Goal: Download file/media

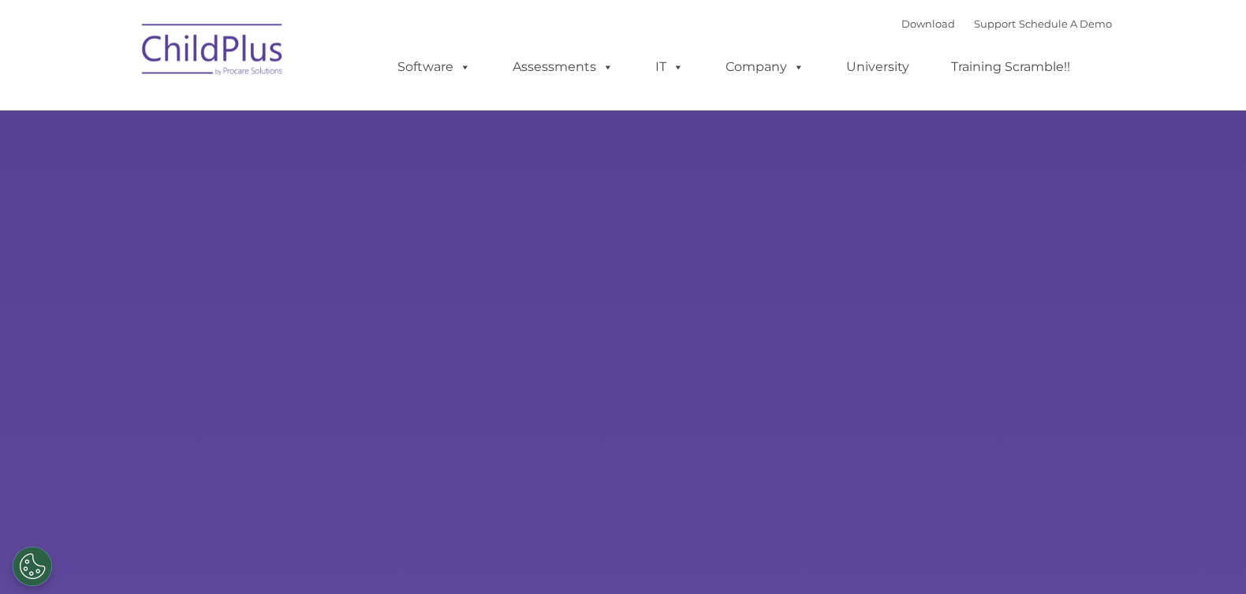
select select "MEDIUM"
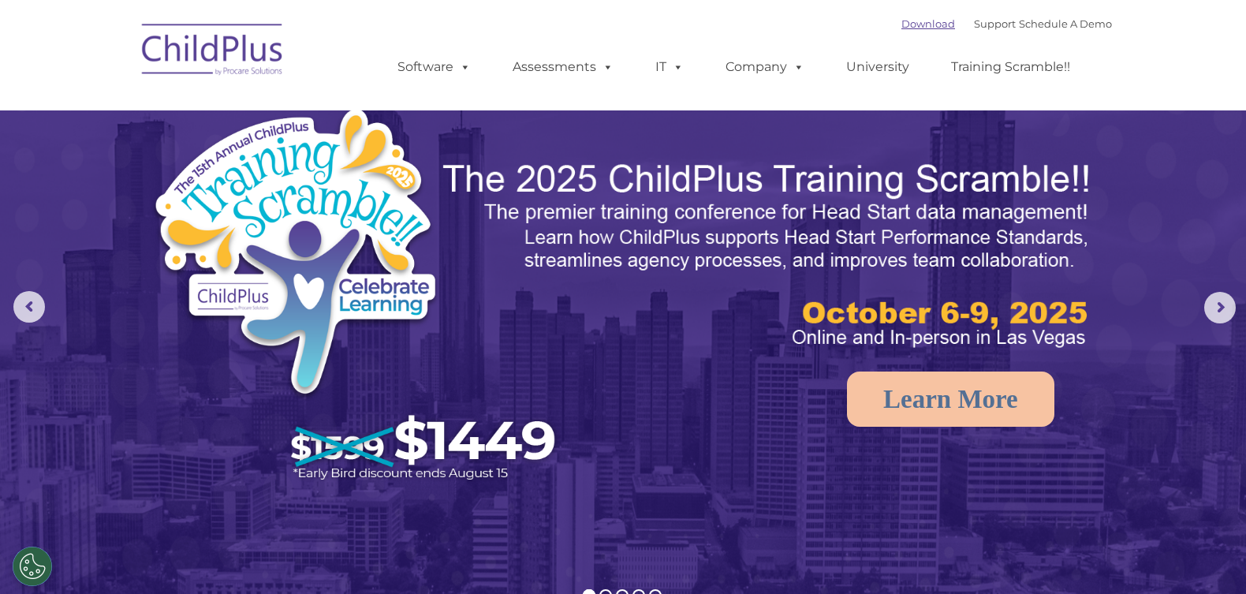
click at [909, 25] on link "Download" at bounding box center [929, 23] width 54 height 13
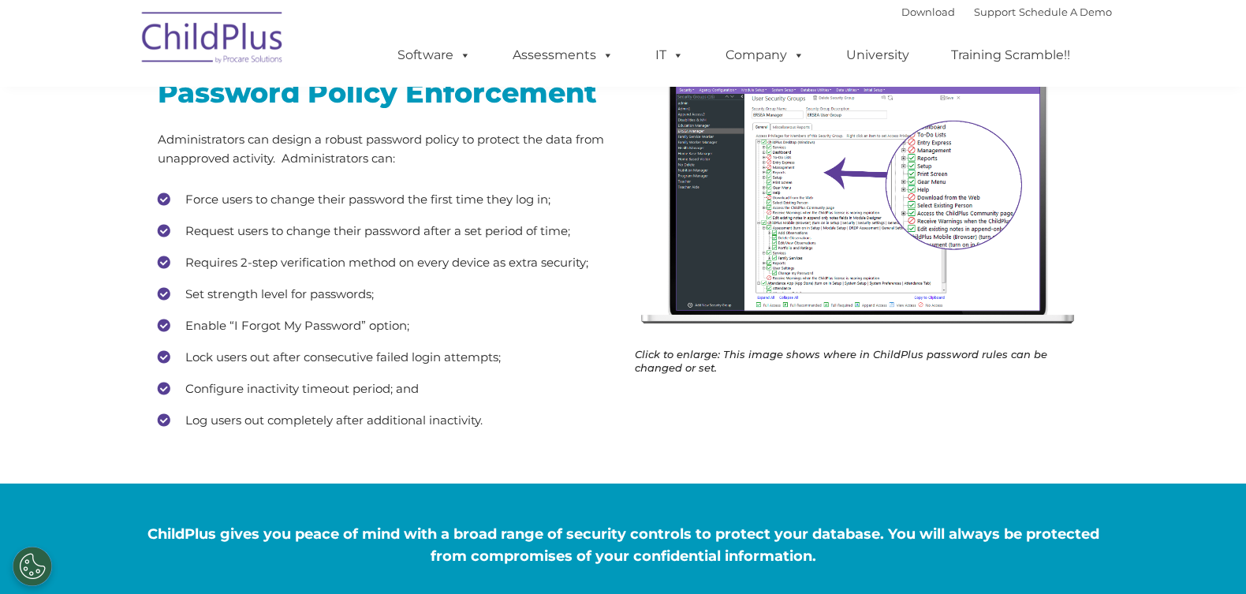
scroll to position [316, 0]
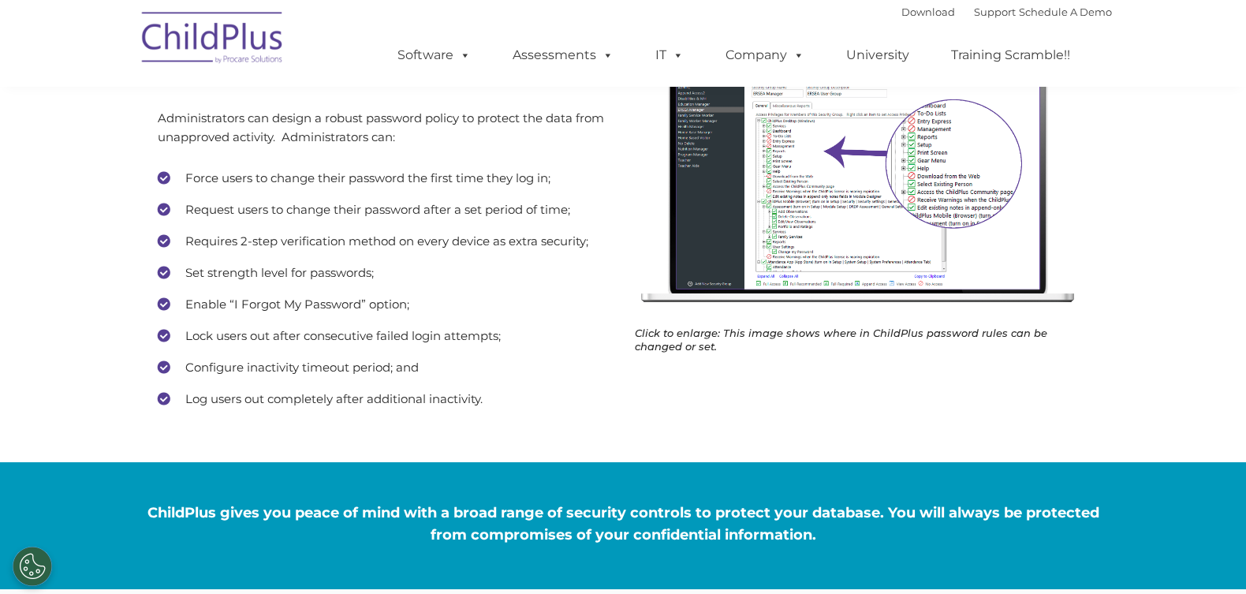
click at [855, 181] on img at bounding box center [862, 174] width 454 height 281
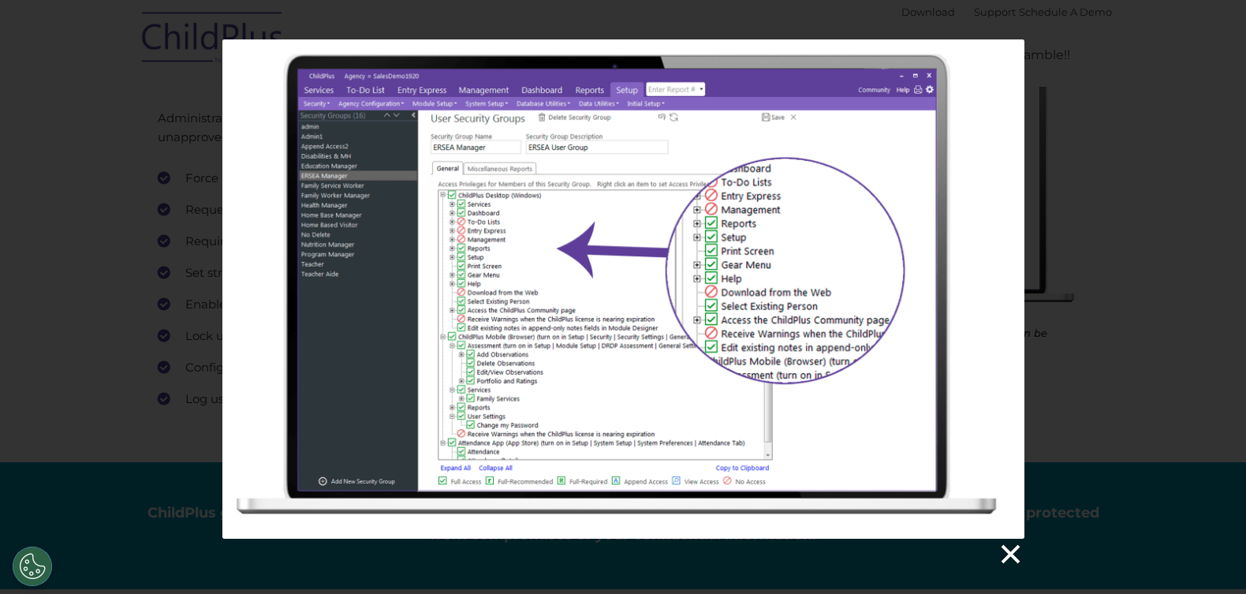
click at [1004, 553] on link at bounding box center [1010, 555] width 24 height 24
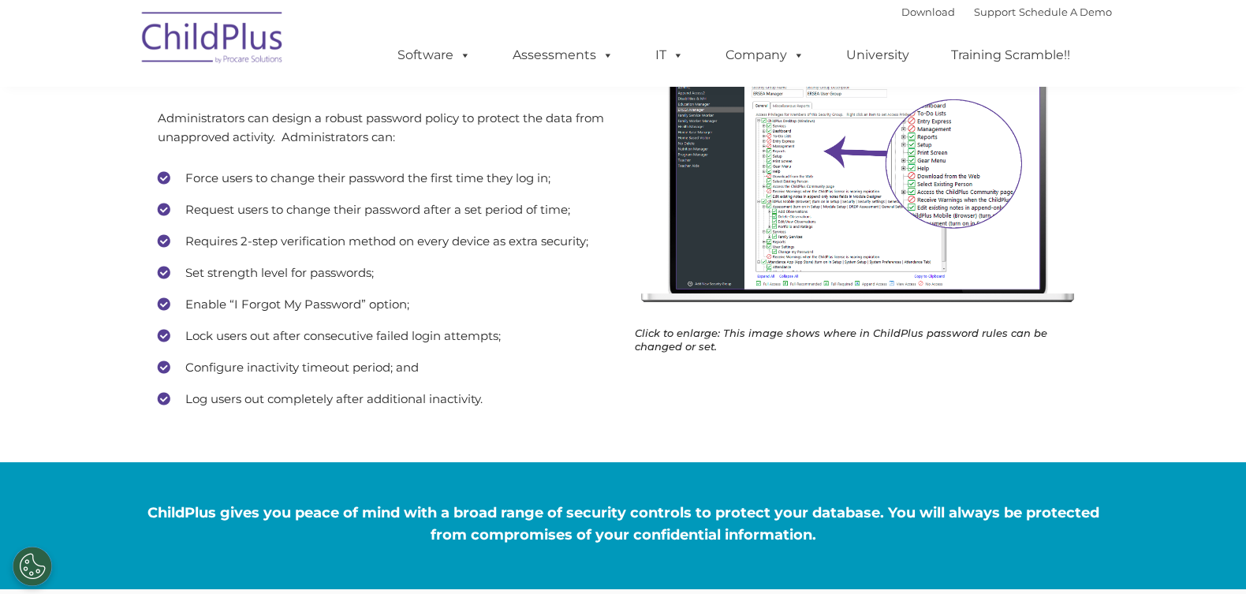
click at [878, 199] on img at bounding box center [862, 174] width 454 height 281
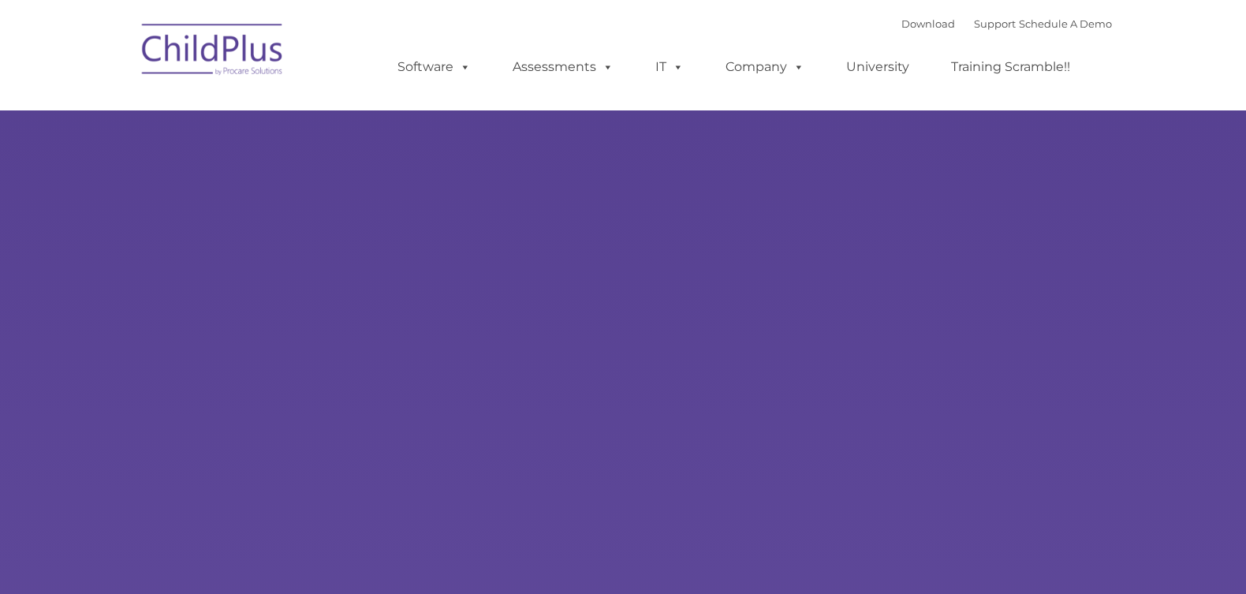
type input ""
select select "MEDIUM"
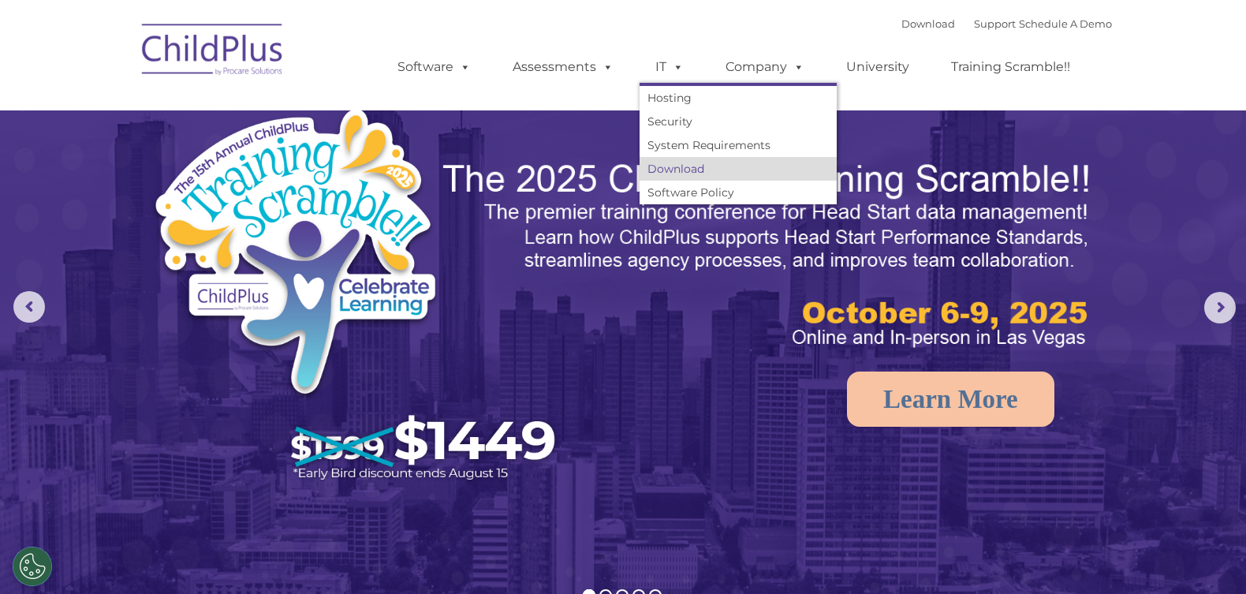
click at [674, 166] on link "Download" at bounding box center [738, 169] width 197 height 24
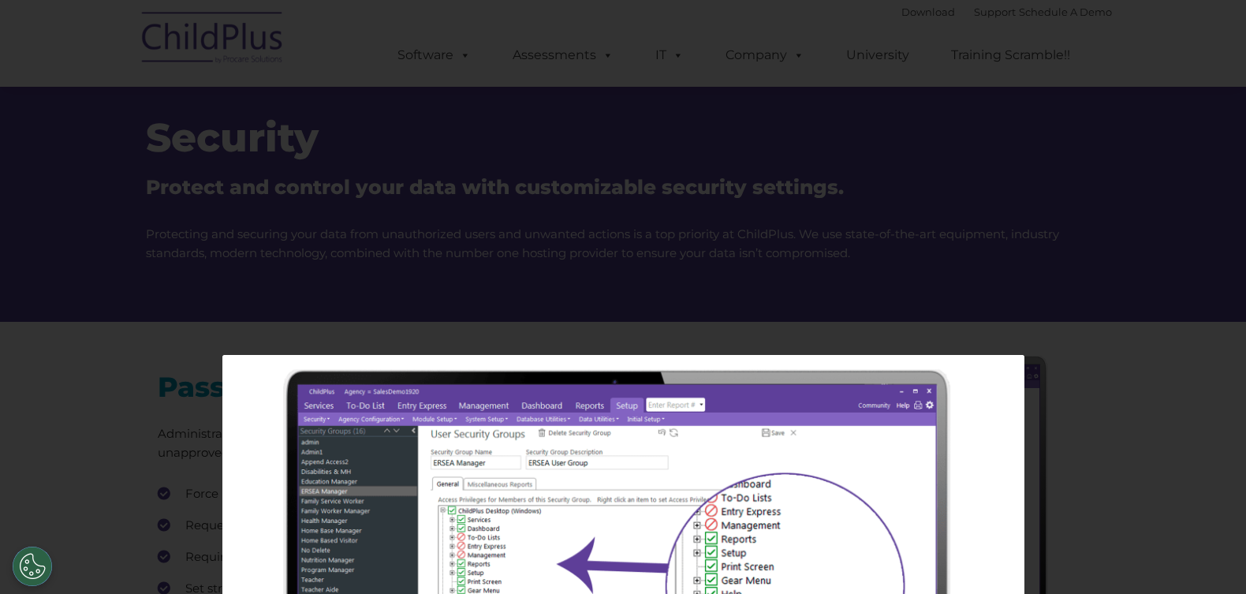
scroll to position [316, 0]
